Goal: Information Seeking & Learning: Learn about a topic

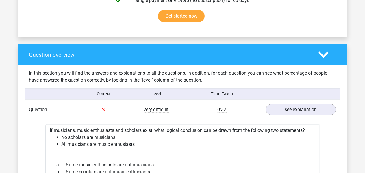
scroll to position [385, 0]
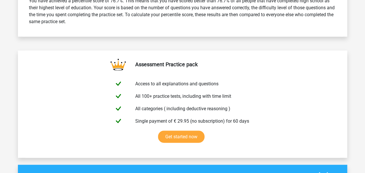
scroll to position [259, 0]
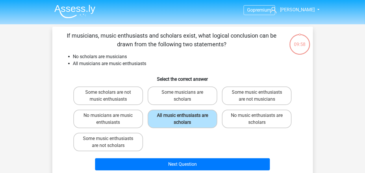
click at [85, 9] on img at bounding box center [74, 12] width 41 height 14
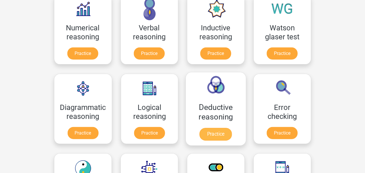
scroll to position [101, 0]
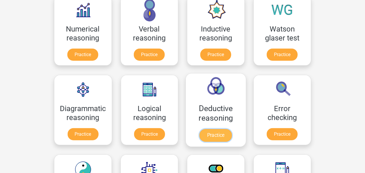
click at [215, 136] on link "Practice" at bounding box center [216, 135] width 32 height 13
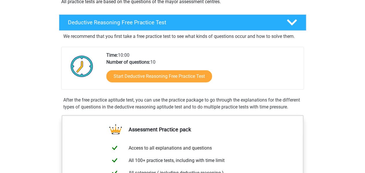
scroll to position [131, 0]
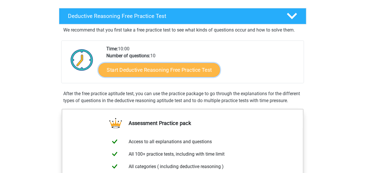
click at [191, 69] on link "Start Deductive Reasoning Free Practice Test" at bounding box center [159, 70] width 122 height 14
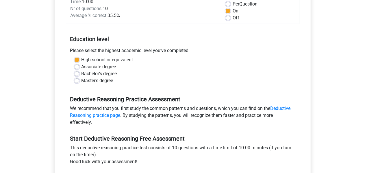
scroll to position [89, 0]
click at [108, 72] on label "Bachelor's degree" at bounding box center [100, 73] width 36 height 7
click at [79, 72] on input "Bachelor's degree" at bounding box center [77, 73] width 5 height 6
radio input "true"
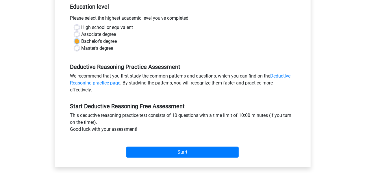
scroll to position [122, 0]
click at [112, 28] on label "High school or equivalent" at bounding box center [108, 27] width 52 height 7
click at [79, 28] on input "High school or equivalent" at bounding box center [77, 27] width 5 height 6
radio input "true"
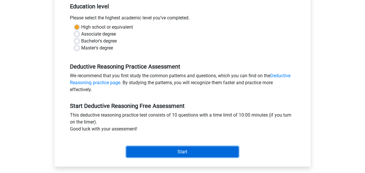
click at [163, 150] on input "Start" at bounding box center [182, 151] width 113 height 11
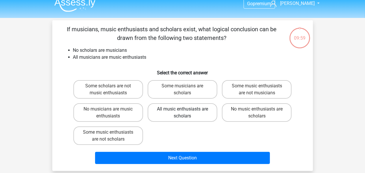
scroll to position [7, 0]
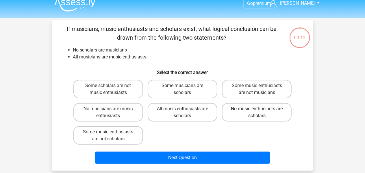
click at [254, 106] on label "No music enthusiasts are scholars" at bounding box center [257, 112] width 70 height 19
click at [257, 109] on input "No music enthusiasts are scholars" at bounding box center [259, 111] width 4 height 4
radio input "true"
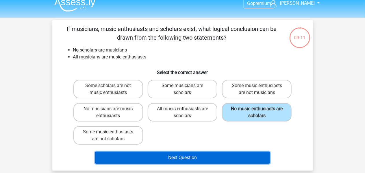
click at [205, 157] on button "Next Question" at bounding box center [182, 158] width 175 height 12
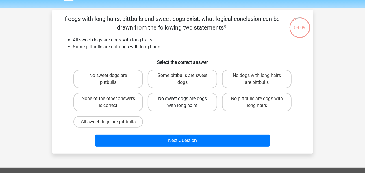
scroll to position [17, 0]
click at [194, 84] on label "Some pittbulls are sweet dogs" at bounding box center [183, 79] width 70 height 19
click at [186, 79] on input "Some pittbulls are sweet dogs" at bounding box center [185, 78] width 4 height 4
radio input "true"
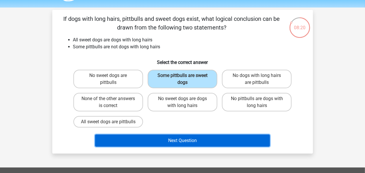
click at [190, 147] on button "Next Question" at bounding box center [182, 141] width 175 height 12
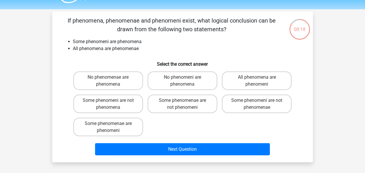
scroll to position [14, 0]
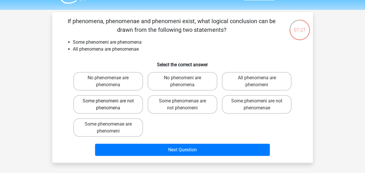
click at [116, 98] on label "Some phenomeni are not phenomena" at bounding box center [108, 104] width 70 height 19
click at [112, 101] on input "Some phenomeni are not phenomena" at bounding box center [110, 103] width 4 height 4
radio input "true"
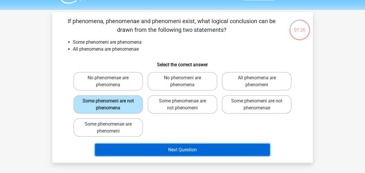
click at [144, 151] on button "Next Question" at bounding box center [182, 150] width 175 height 12
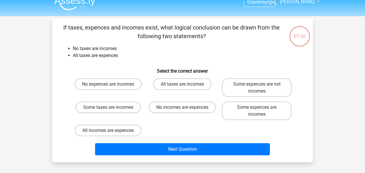
scroll to position [6, 0]
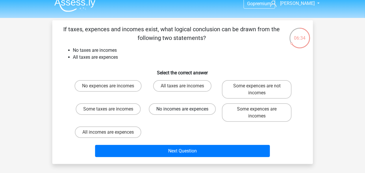
click at [203, 107] on label "No incomes are expences" at bounding box center [182, 109] width 67 height 12
click at [186, 109] on input "No incomes are expences" at bounding box center [185, 111] width 4 height 4
radio input "true"
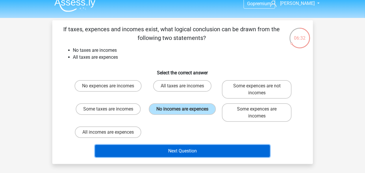
click at [204, 149] on button "Next Question" at bounding box center [182, 151] width 175 height 12
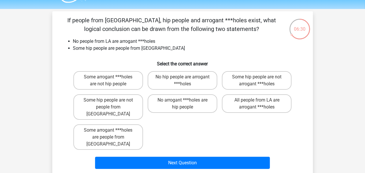
scroll to position [15, 0]
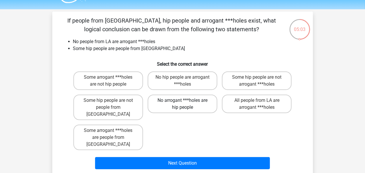
click at [200, 99] on label "No arrogant ***holes are hip people" at bounding box center [183, 104] width 70 height 19
click at [186, 100] on input "No arrogant ***holes are hip people" at bounding box center [185, 102] width 4 height 4
radio input "true"
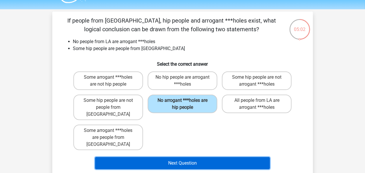
click at [195, 157] on button "Next Question" at bounding box center [182, 163] width 175 height 12
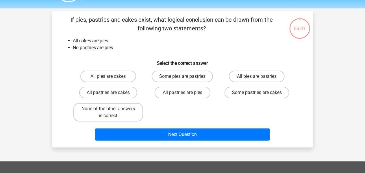
scroll to position [15, 0]
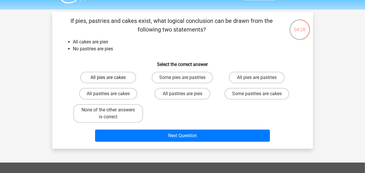
click at [104, 74] on label "All pies are cakes" at bounding box center [108, 78] width 56 height 12
click at [108, 78] on input "All pies are cakes" at bounding box center [110, 80] width 4 height 4
radio input "true"
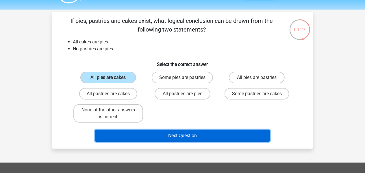
click at [138, 140] on button "Next Question" at bounding box center [182, 136] width 175 height 12
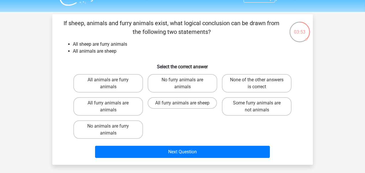
scroll to position [12, 0]
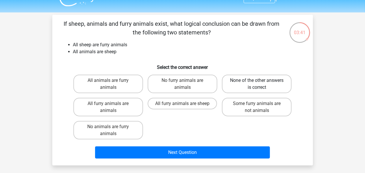
click at [237, 84] on label "None of the other answers is correct" at bounding box center [257, 84] width 70 height 19
click at [257, 84] on input "None of the other answers is correct" at bounding box center [259, 82] width 4 height 4
radio input "true"
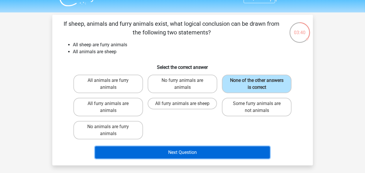
click at [195, 149] on button "Next Question" at bounding box center [182, 152] width 175 height 12
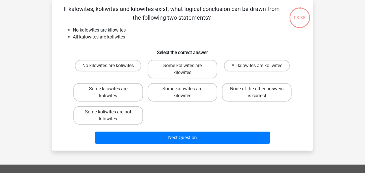
scroll to position [20, 0]
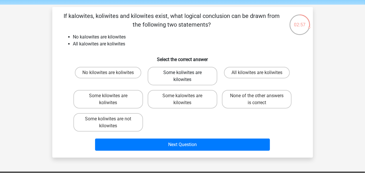
click at [198, 76] on label "Some koliwites are kilowites" at bounding box center [183, 76] width 70 height 19
click at [186, 76] on input "Some koliwites are kilowites" at bounding box center [185, 75] width 4 height 4
radio input "true"
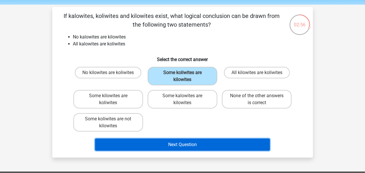
click at [198, 146] on button "Next Question" at bounding box center [182, 145] width 175 height 12
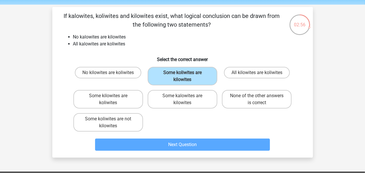
scroll to position [27, 0]
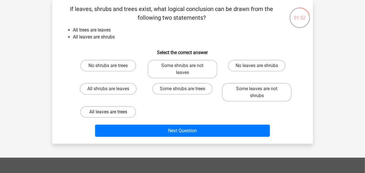
click at [124, 113] on label "All leaves are trees" at bounding box center [108, 112] width 56 height 12
click at [112, 113] on input "All leaves are trees" at bounding box center [110, 114] width 4 height 4
radio input "true"
click at [125, 92] on label "All shrubs are leaves" at bounding box center [108, 89] width 57 height 12
click at [112, 92] on input "All shrubs are leaves" at bounding box center [110, 91] width 4 height 4
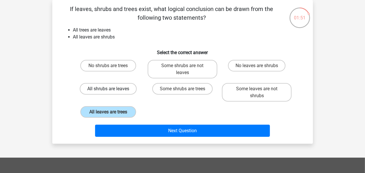
radio input "true"
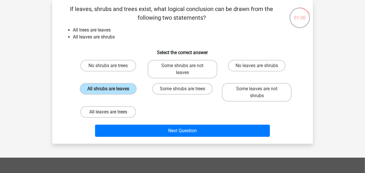
click at [124, 112] on label "All leaves are trees" at bounding box center [108, 112] width 56 height 12
click at [112, 112] on input "All leaves are trees" at bounding box center [110, 114] width 4 height 4
radio input "true"
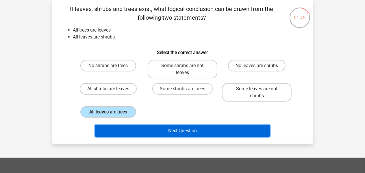
click at [151, 130] on button "Next Question" at bounding box center [182, 131] width 175 height 12
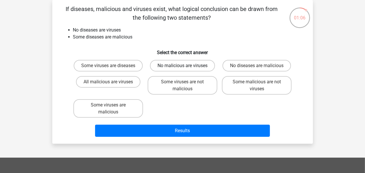
click at [170, 65] on label "No malicious are viruses" at bounding box center [182, 66] width 65 height 12
click at [183, 66] on input "No malicious are viruses" at bounding box center [185, 68] width 4 height 4
radio input "true"
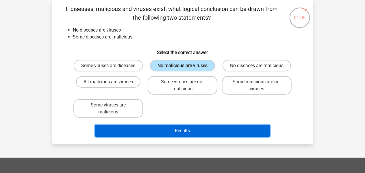
click at [159, 137] on button "Results" at bounding box center [182, 131] width 175 height 12
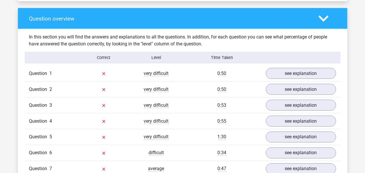
scroll to position [421, 0]
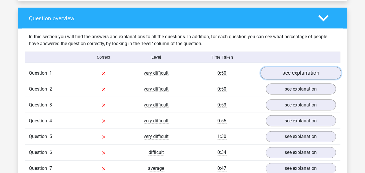
click at [276, 70] on link "see explanation" at bounding box center [301, 73] width 81 height 13
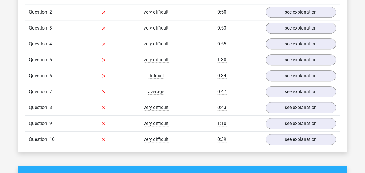
scroll to position [737, 0]
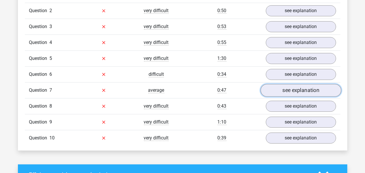
click at [282, 87] on link "see explanation" at bounding box center [301, 90] width 81 height 13
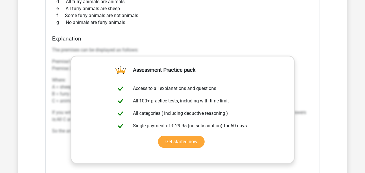
scroll to position [902, 0]
